Goal: Task Accomplishment & Management: Manage account settings

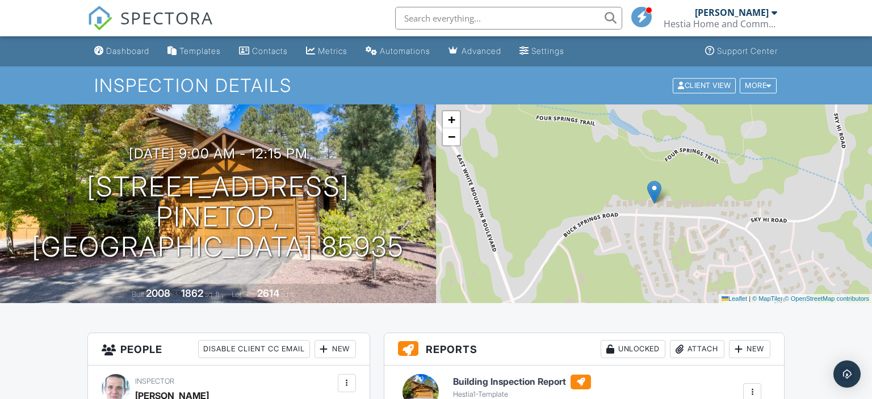
click at [128, 52] on div "Dashboard" at bounding box center [127, 51] width 43 height 10
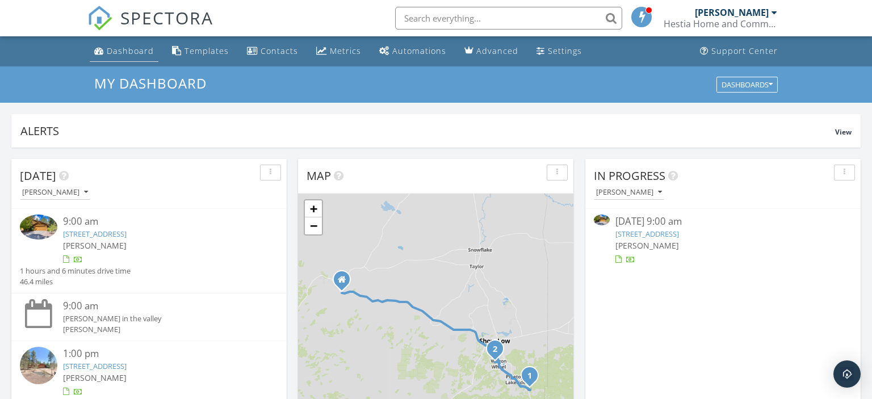
drag, startPoint x: 126, startPoint y: 55, endPoint x: 128, endPoint y: 61, distance: 6.5
click at [126, 56] on div "Dashboard" at bounding box center [130, 50] width 47 height 11
click at [677, 237] on link "4116 Stone Pine Dr, Pinetop, AZ 85935" at bounding box center [647, 234] width 64 height 10
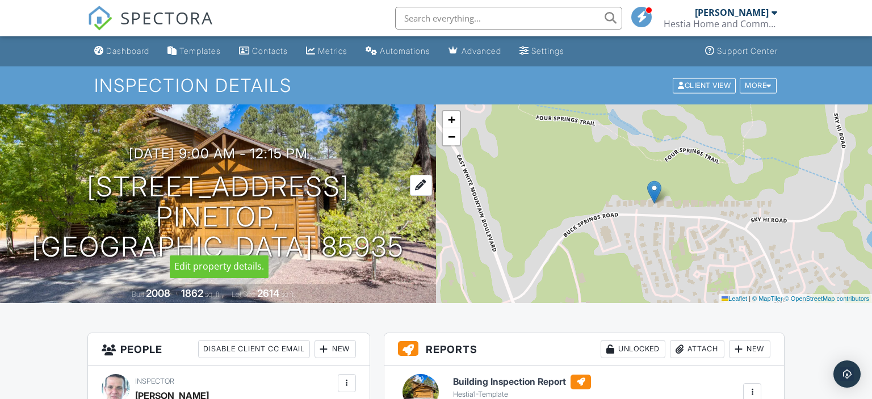
drag, startPoint x: 84, startPoint y: 194, endPoint x: 343, endPoint y: 195, distance: 259.5
click at [343, 195] on div "09/29/2025 9:00 am - 12:15 pm 4116 Stone Pine Dr Pinetop, AZ 85935" at bounding box center [218, 204] width 436 height 116
copy h1 "[STREET_ADDRESS]"
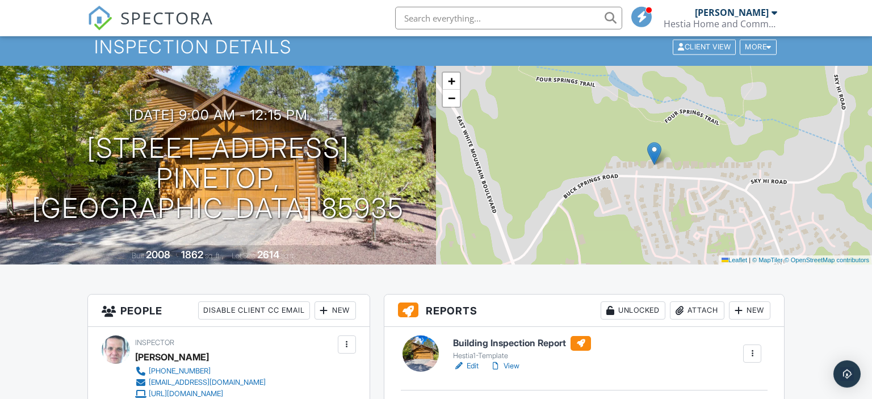
scroll to position [60, 0]
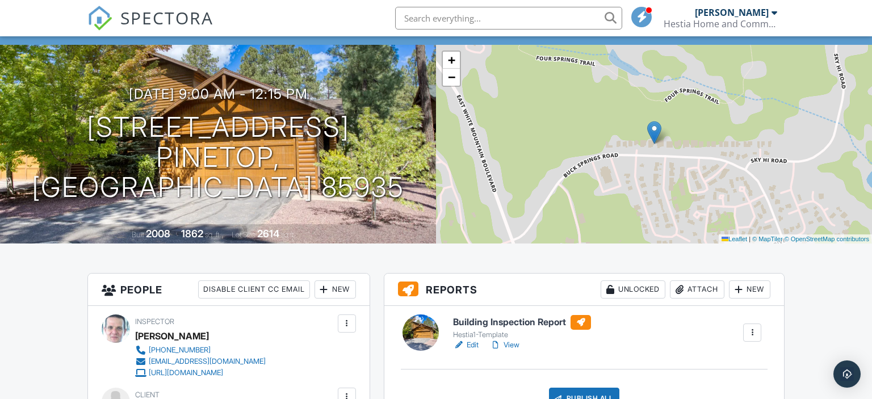
click at [628, 229] on div "+ − Leaflet | © MapTiler © OpenStreetMap contributors" at bounding box center [654, 144] width 436 height 199
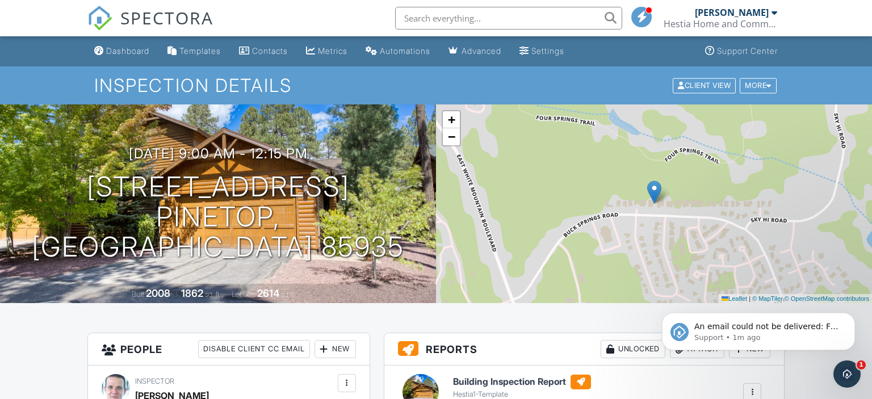
scroll to position [0, 0]
click at [806, 333] on p "Support • 1m ago" at bounding box center [767, 338] width 146 height 10
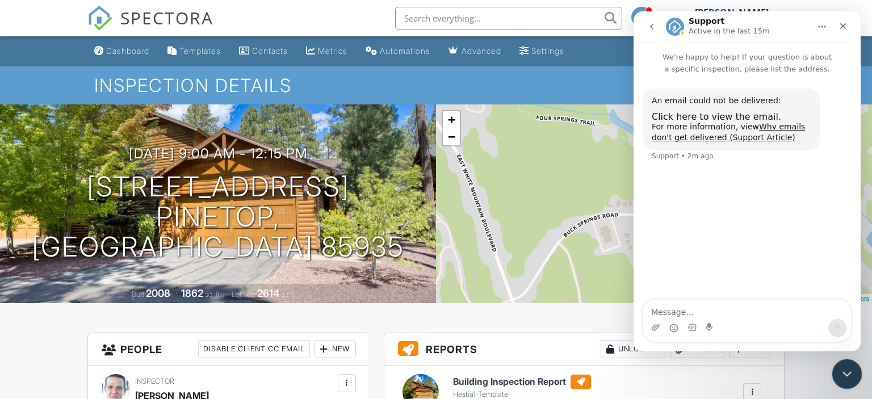
click at [850, 374] on icon "Close Intercom Messenger" at bounding box center [846, 373] width 14 height 14
